Goal: Book appointment/travel/reservation

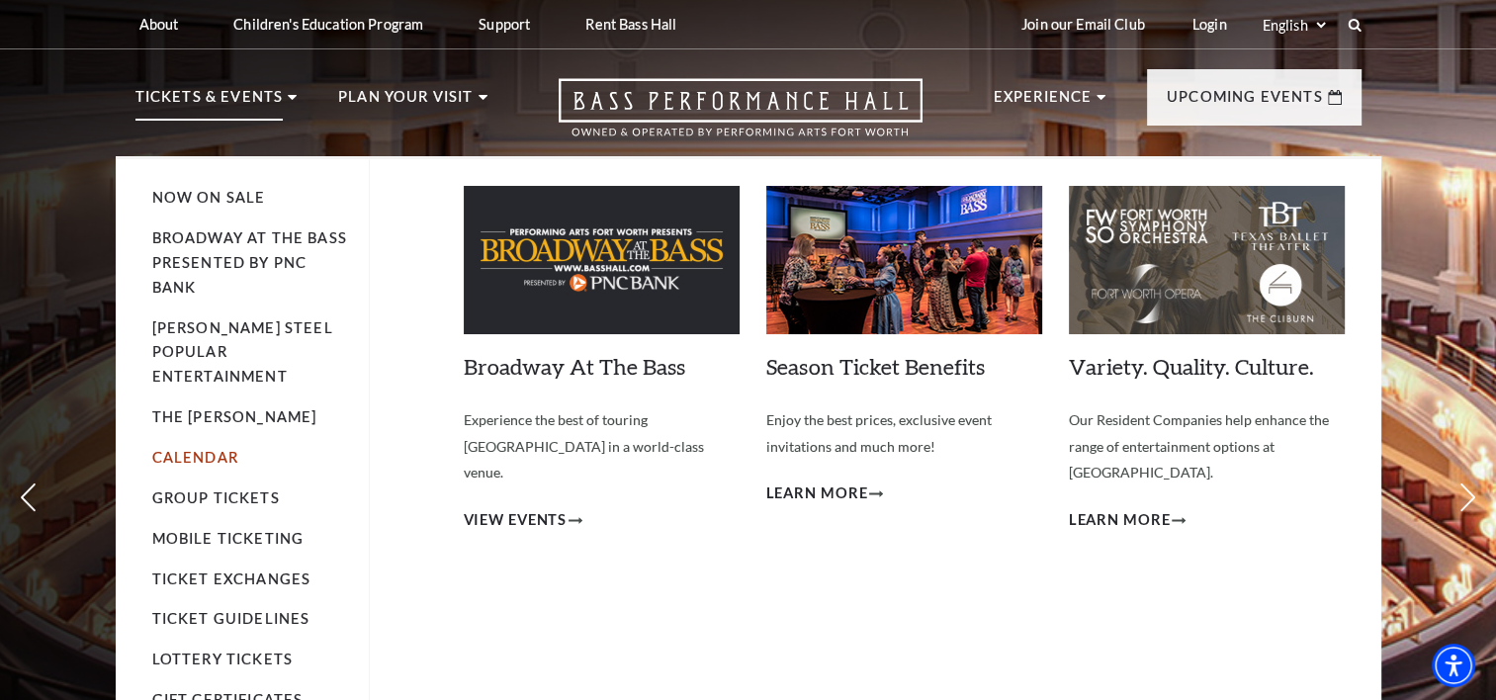
click at [207, 449] on link "Calendar" at bounding box center [195, 457] width 86 height 17
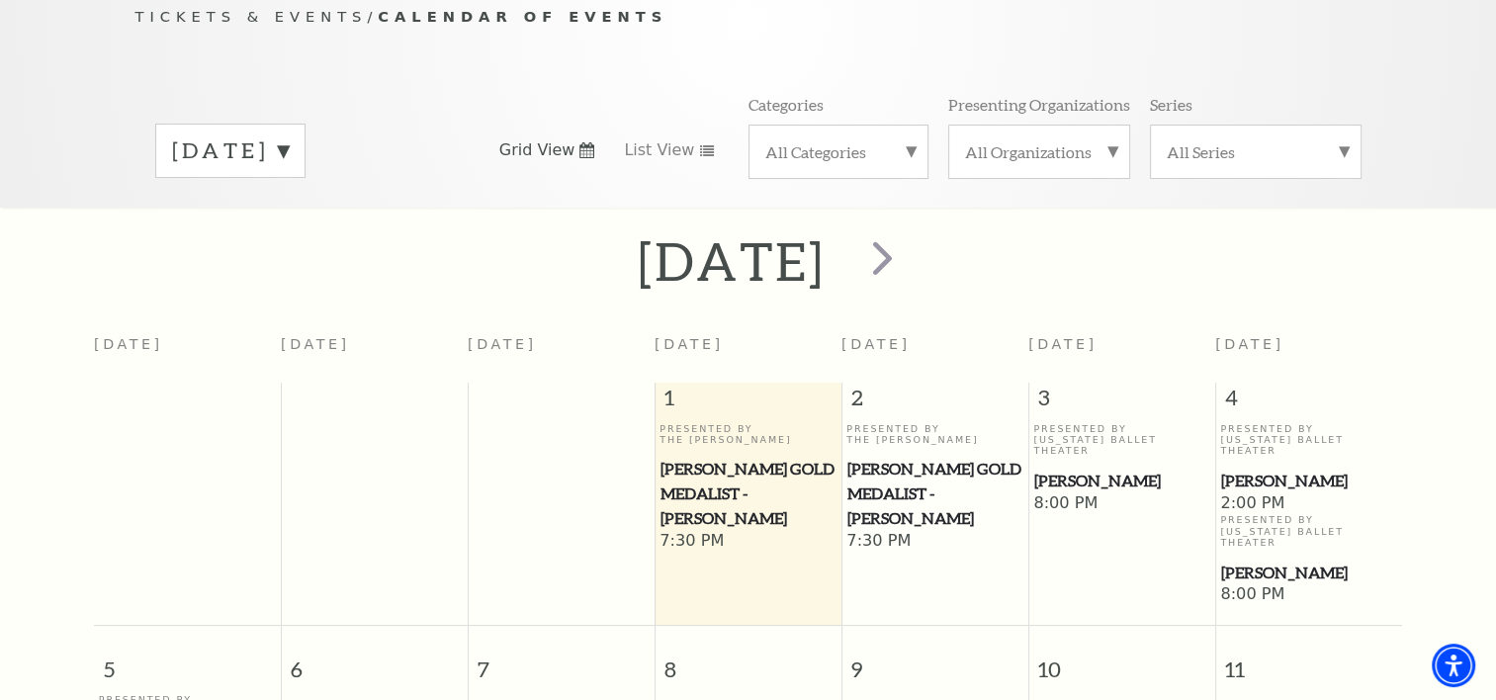
scroll to position [190, 0]
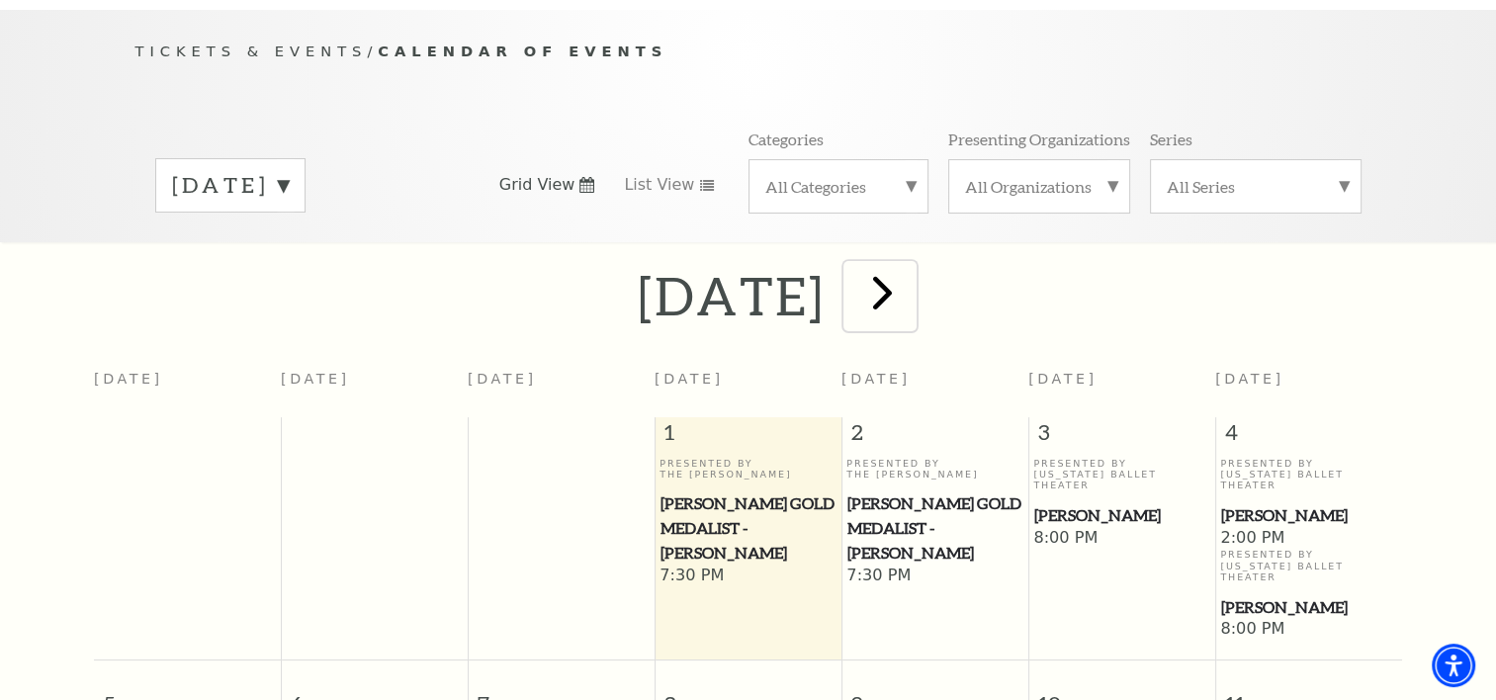
click at [910, 277] on span "next" at bounding box center [882, 292] width 56 height 56
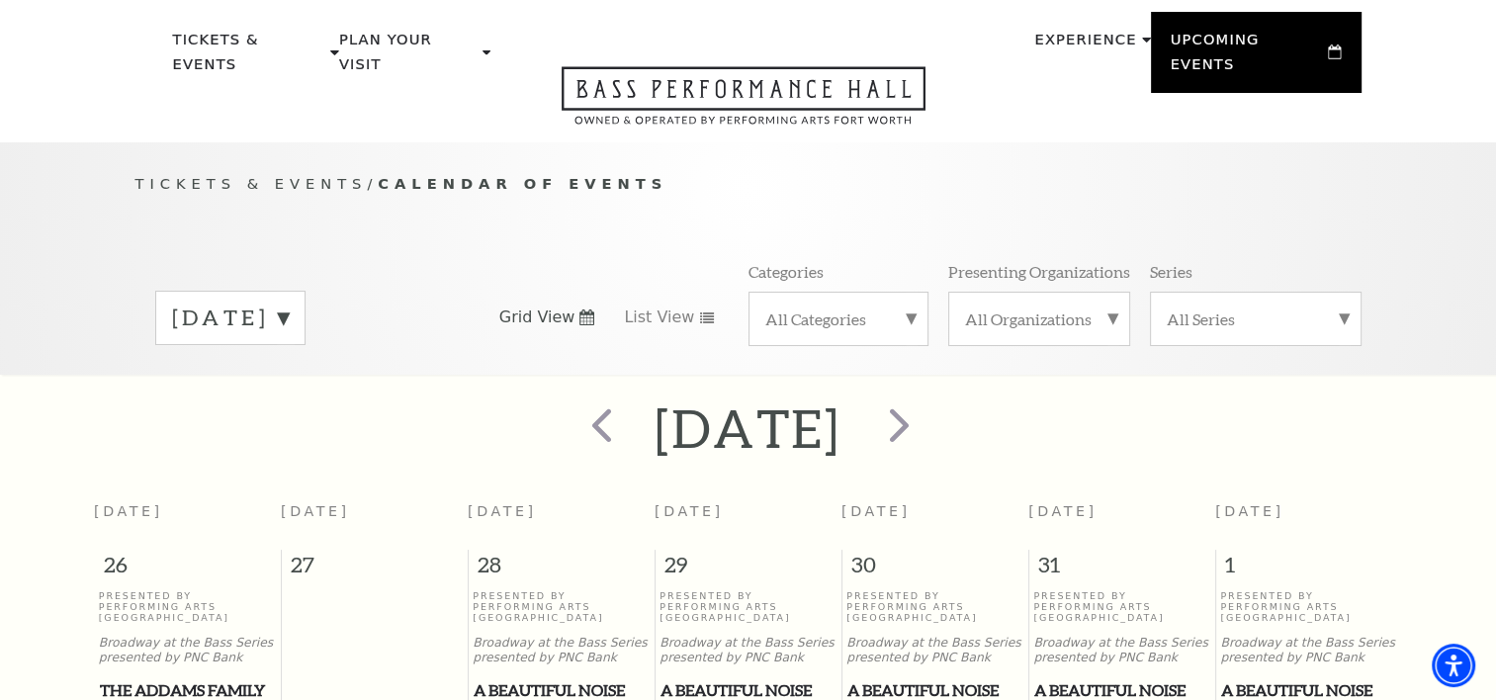
scroll to position [0, 0]
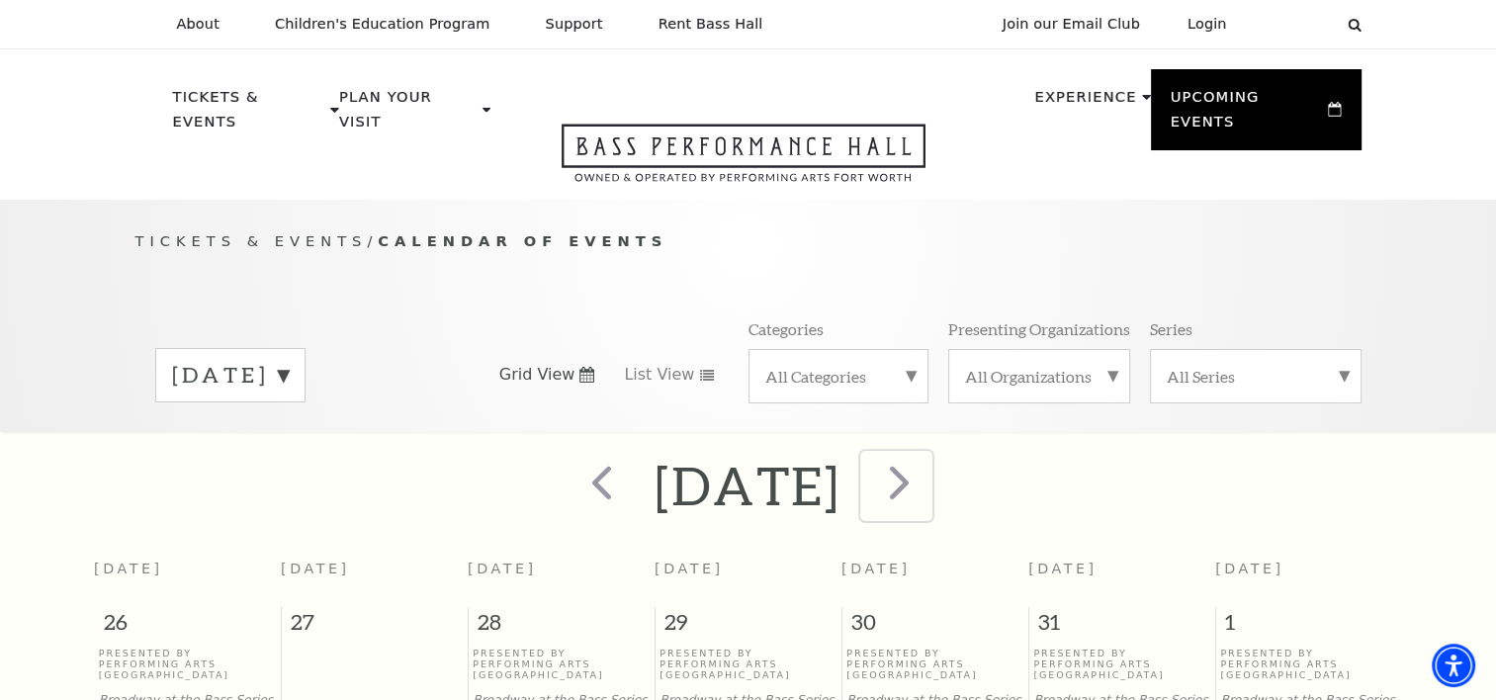
drag, startPoint x: 1008, startPoint y: 454, endPoint x: 985, endPoint y: 401, distance: 57.5
click at [927, 454] on span "next" at bounding box center [899, 482] width 56 height 56
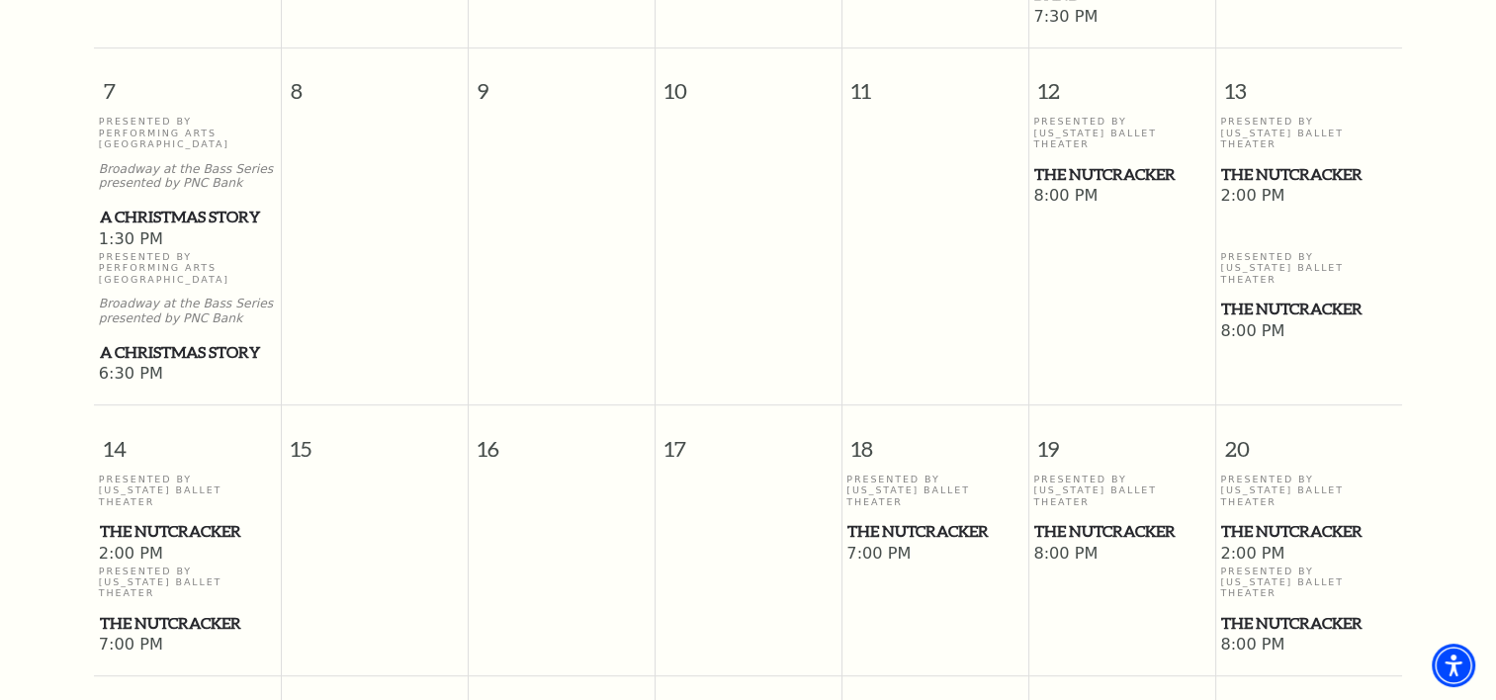
scroll to position [866, 0]
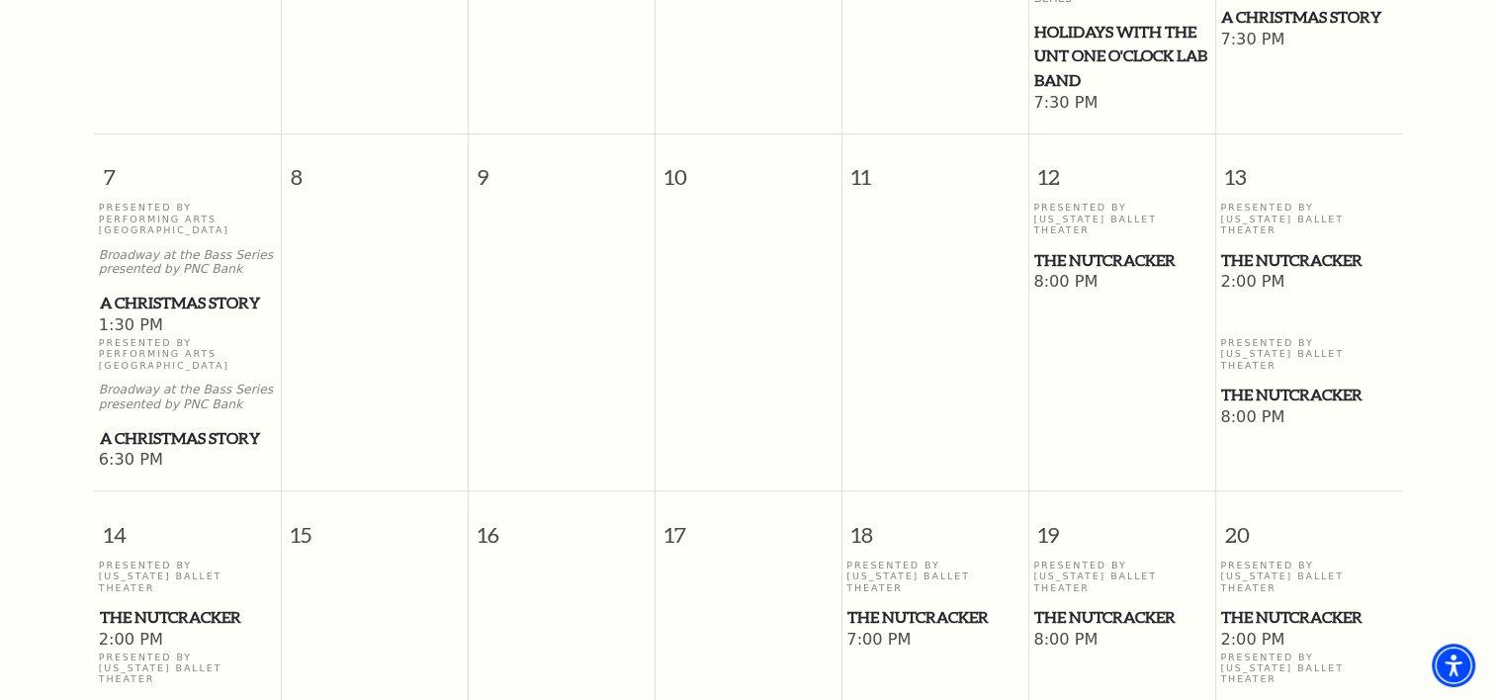
click at [1147, 308] on td "Presented By Texas Ballet Theater The Nutcracker 8:00 PM" at bounding box center [1121, 337] width 187 height 270
click at [1093, 248] on span "The Nutcracker" at bounding box center [1121, 260] width 175 height 25
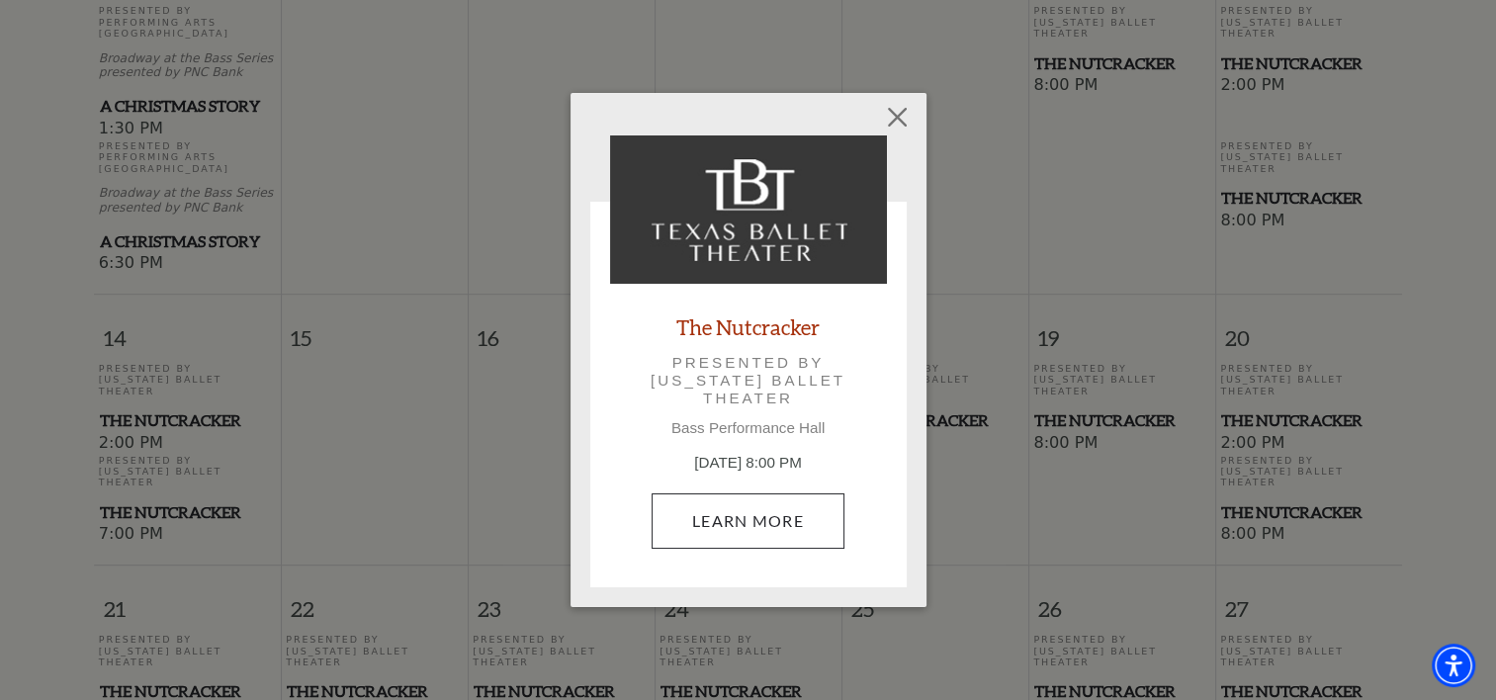
scroll to position [1064, 0]
click at [746, 518] on link "Learn More" at bounding box center [747, 520] width 193 height 55
